Goal: Task Accomplishment & Management: Complete application form

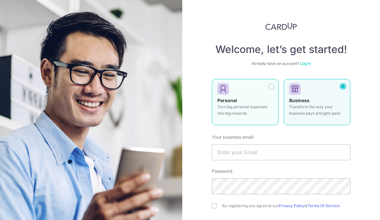
scroll to position [38, 0]
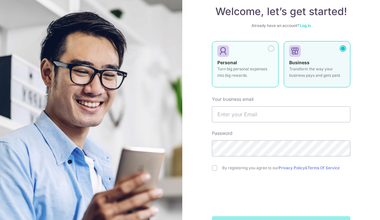
click at [266, 55] on label "Personal Turn big personal expenses into big rewards." at bounding box center [245, 64] width 67 height 46
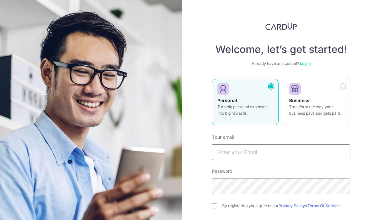
click at [237, 154] on input "text" at bounding box center [281, 153] width 138 height 16
type input "Emmanuelbengzon@gmail.com"
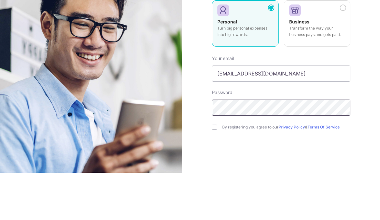
scroll to position [24, 0]
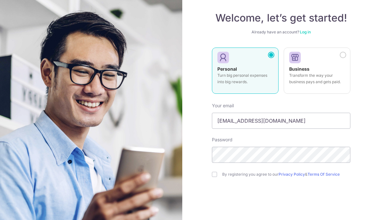
click at [215, 171] on div "By registering you agree to our Privacy Policy & Terms Of Service" at bounding box center [281, 175] width 138 height 8
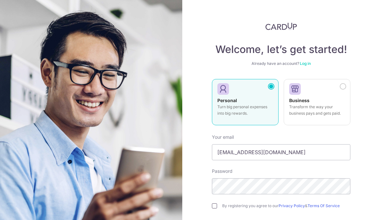
click at [214, 204] on input "checkbox" at bounding box center [214, 206] width 5 height 5
checkbox input "true"
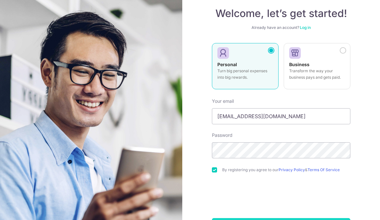
scroll to position [36, 0]
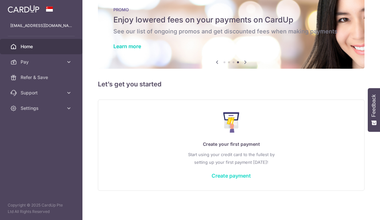
scroll to position [13, 0]
click at [211, 174] on link "Create payment" at bounding box center [230, 176] width 39 height 6
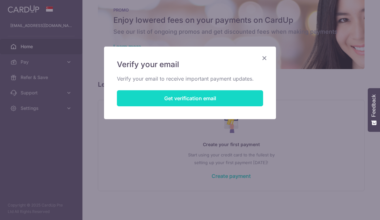
click at [177, 101] on button "Get verification email" at bounding box center [190, 98] width 146 height 16
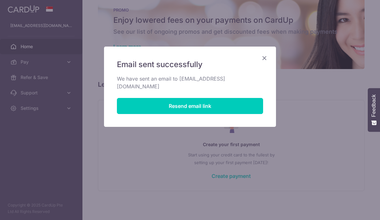
scroll to position [0, 0]
click at [266, 61] on icon "Close" at bounding box center [264, 58] width 8 height 8
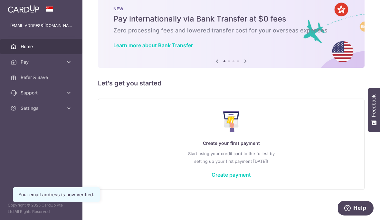
scroll to position [16, 0]
click at [211, 178] on link "Create payment" at bounding box center [230, 175] width 39 height 6
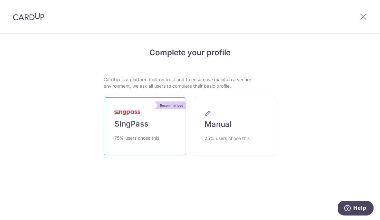
click at [158, 126] on link "Recommended SingPass 75% users chose this" at bounding box center [145, 127] width 82 height 58
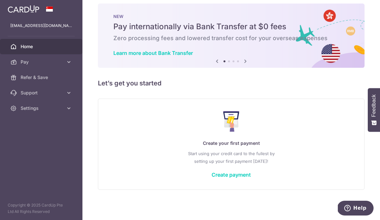
scroll to position [8, 0]
click at [192, 182] on div "Create your first payment Start using your credit card to the fullest by settin…" at bounding box center [231, 144] width 250 height 76
click at [184, 182] on div "Create your first payment Start using your credit card to the fullest by settin…" at bounding box center [231, 144] width 250 height 76
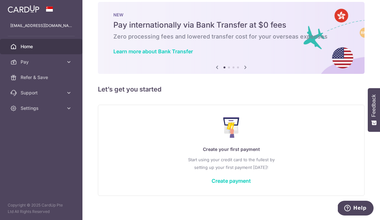
click at [183, 189] on div "Create your first payment Start using your credit card to the fullest by settin…" at bounding box center [231, 150] width 250 height 76
